Goal: Transaction & Acquisition: Purchase product/service

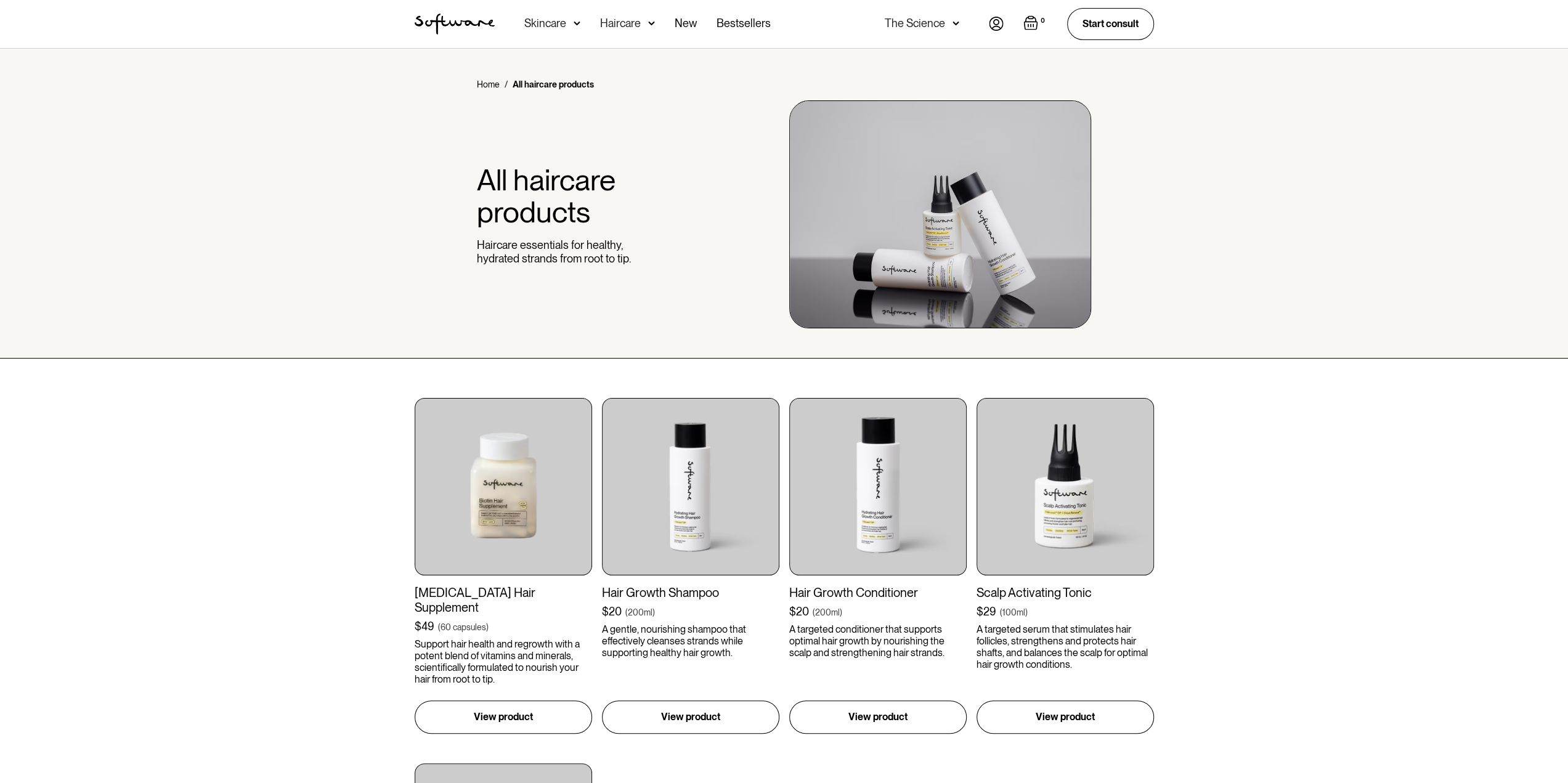
click at [624, 18] on div "Haircare" at bounding box center [620, 24] width 40 height 12
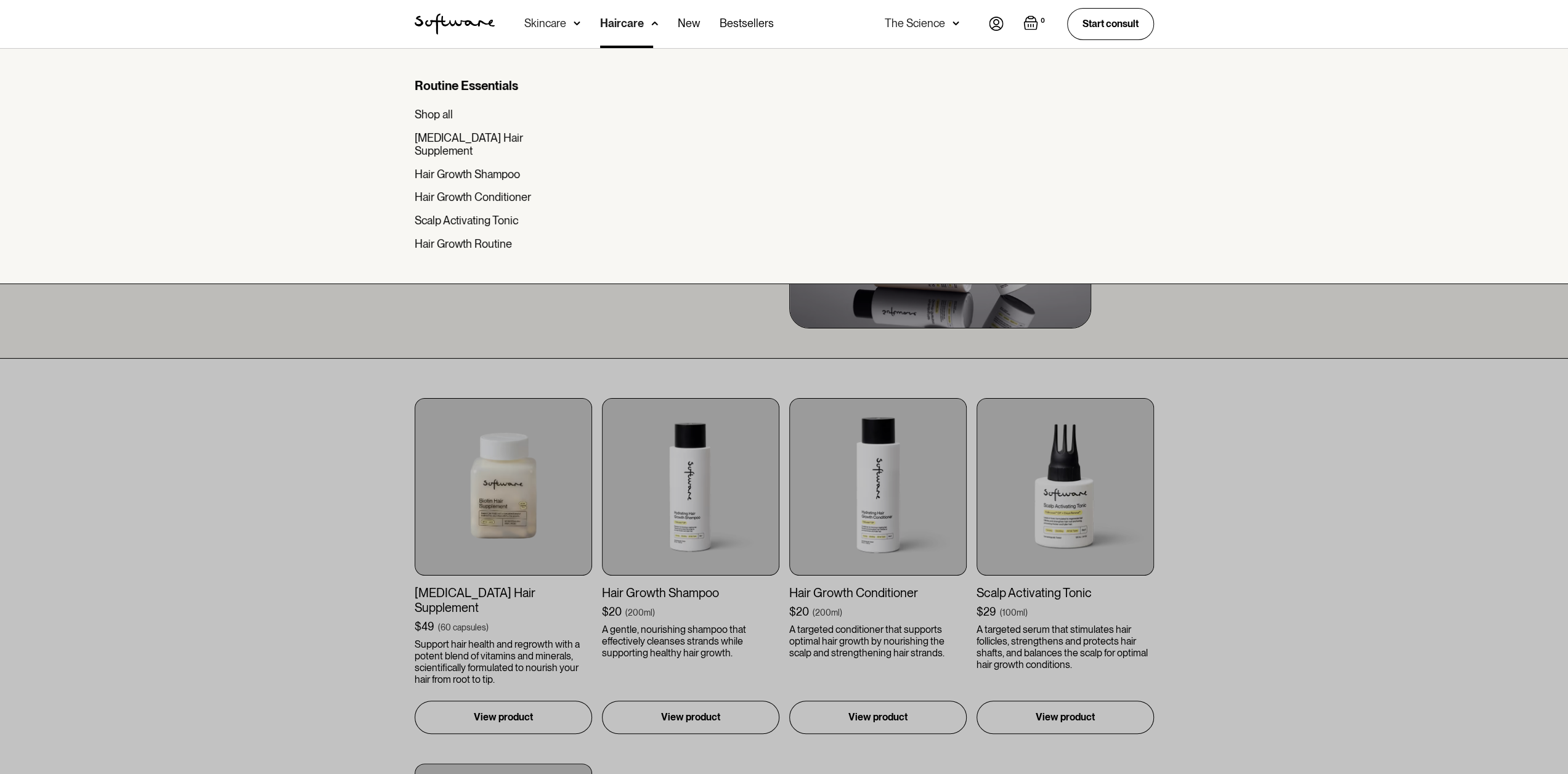
click at [356, 367] on div at bounding box center [784, 435] width 1568 height 774
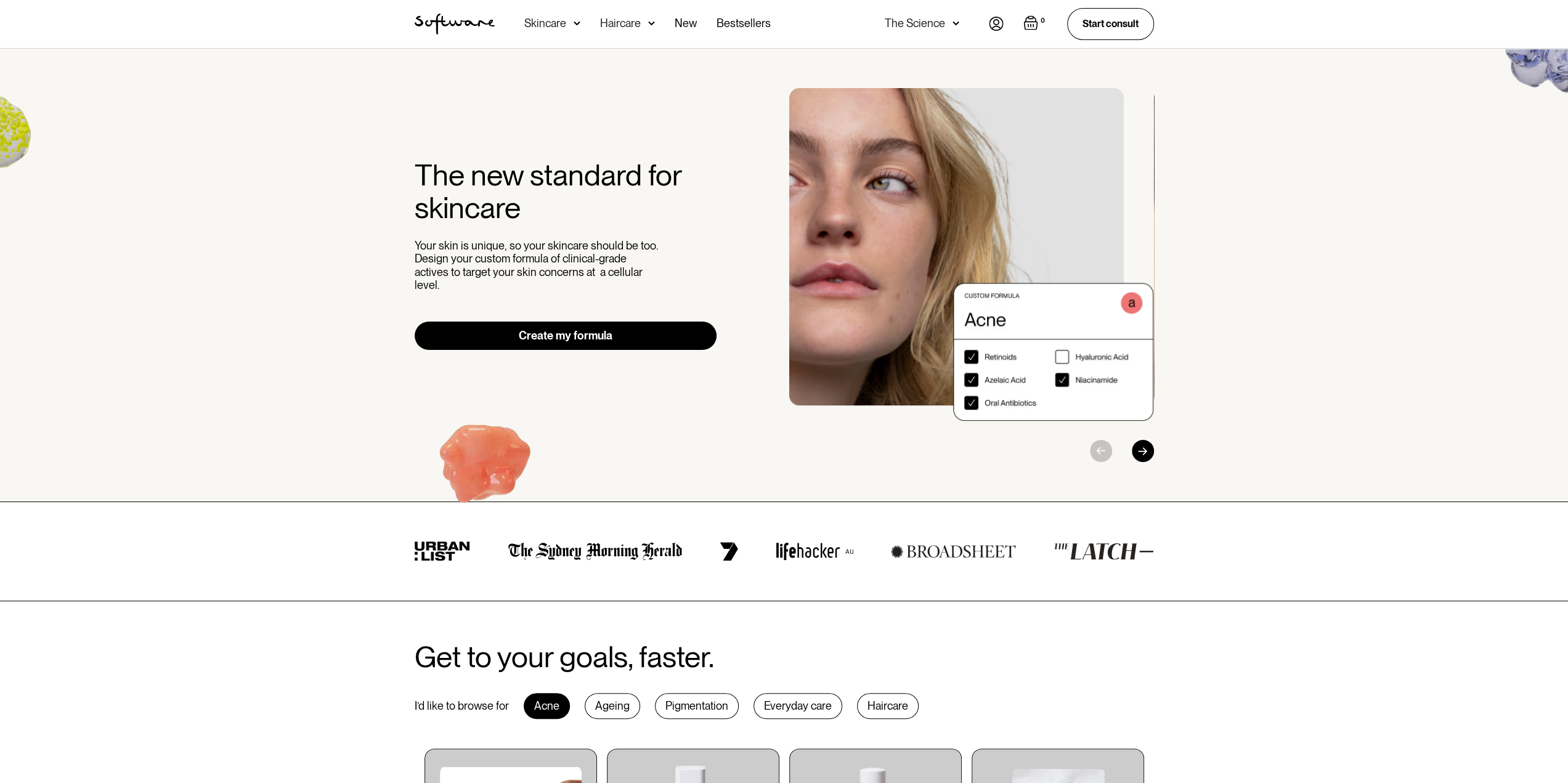
click at [1444, 126] on div "The new standard for skincare Your skin is unique, so your skincare should be t…" at bounding box center [784, 275] width 1568 height 454
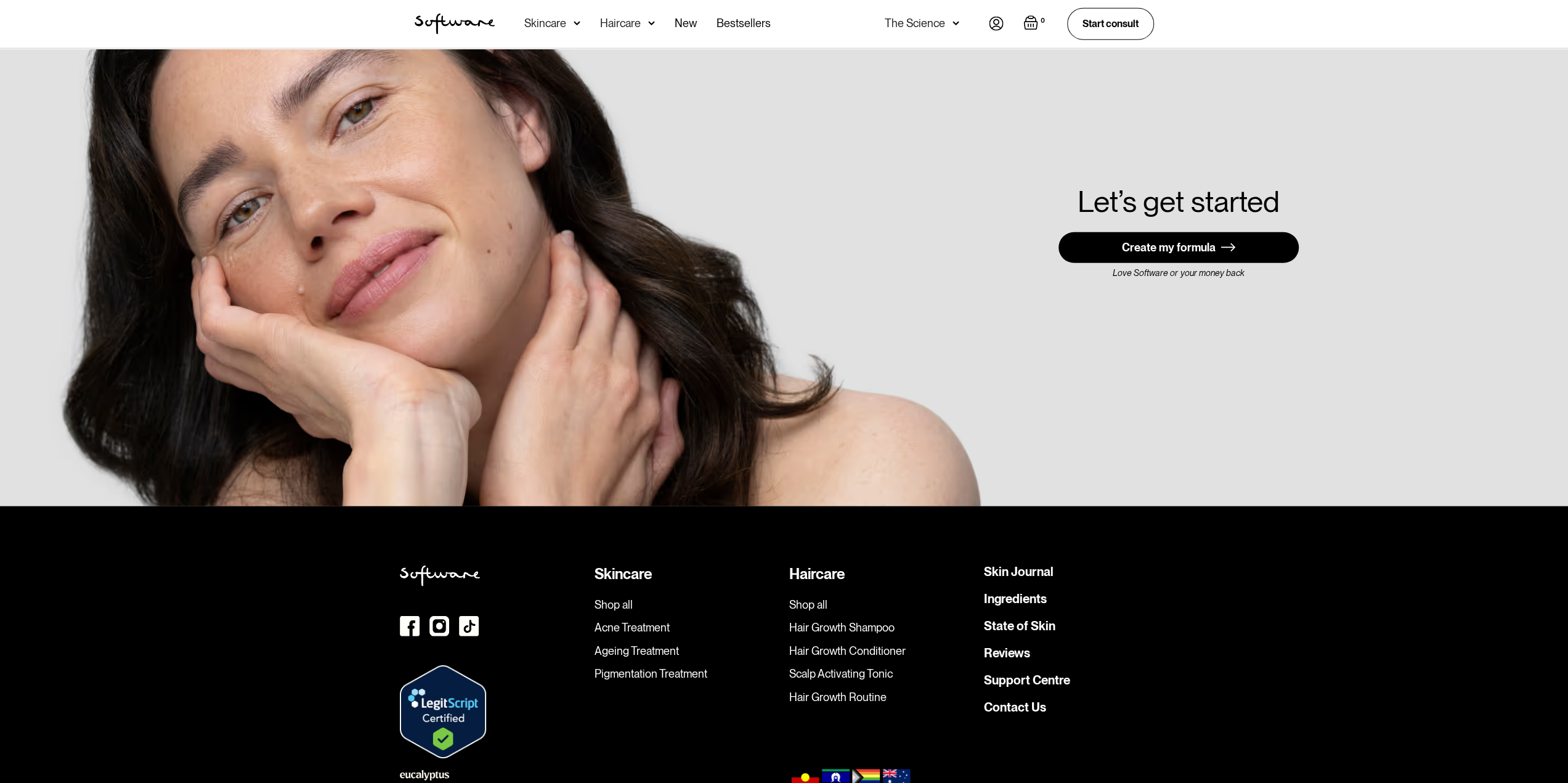
scroll to position [3427, 0]
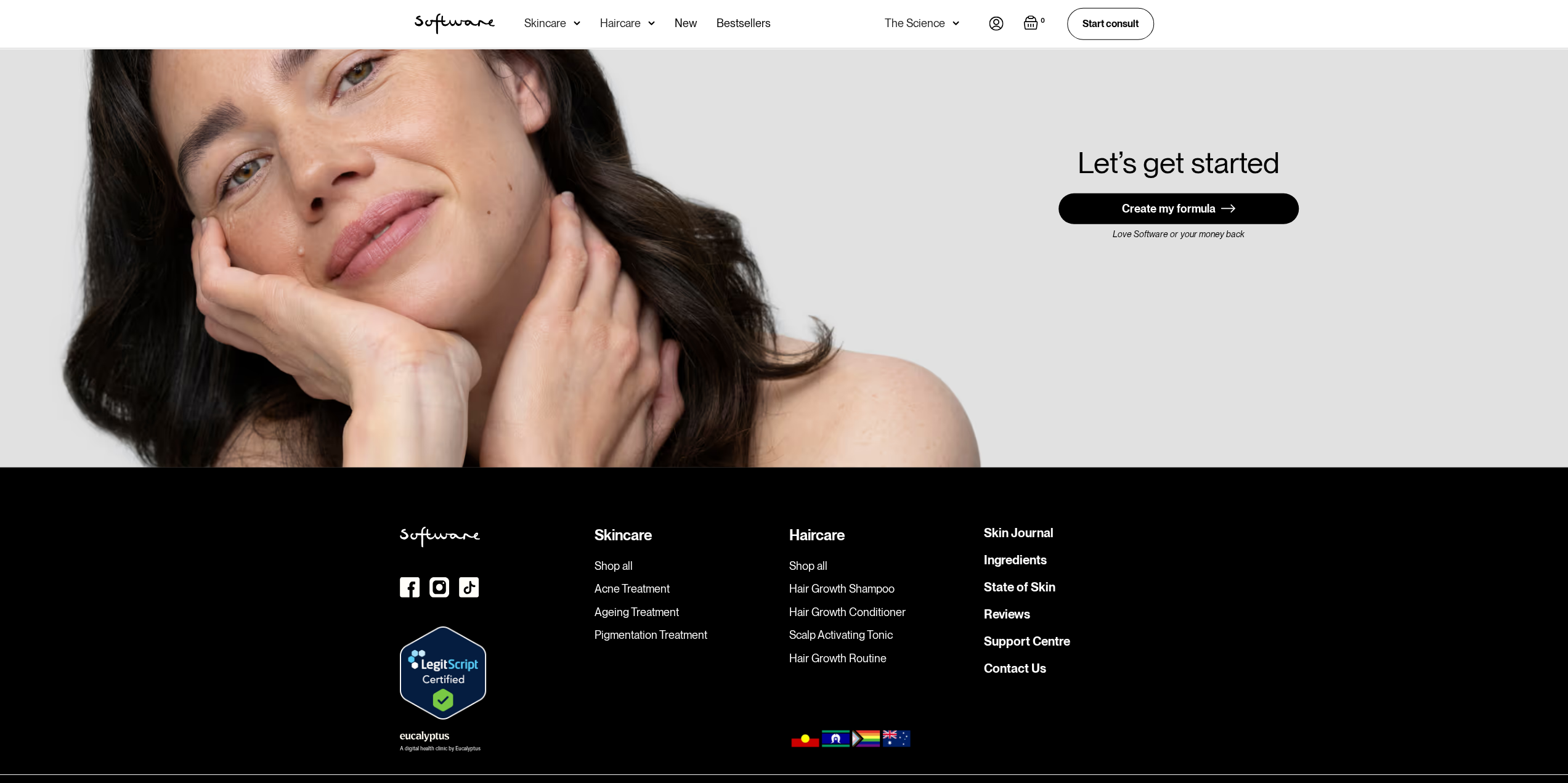
click at [117, 468] on div "Skincare Shop all Acne Treatment Ageing Treatment Pigmentation Treatment Hairca…" at bounding box center [784, 641] width 1568 height 346
click at [132, 468] on div "Skincare Shop all Acne Treatment Ageing Treatment Pigmentation Treatment Hairca…" at bounding box center [784, 641] width 1568 height 346
